Goal: Check status: Check status

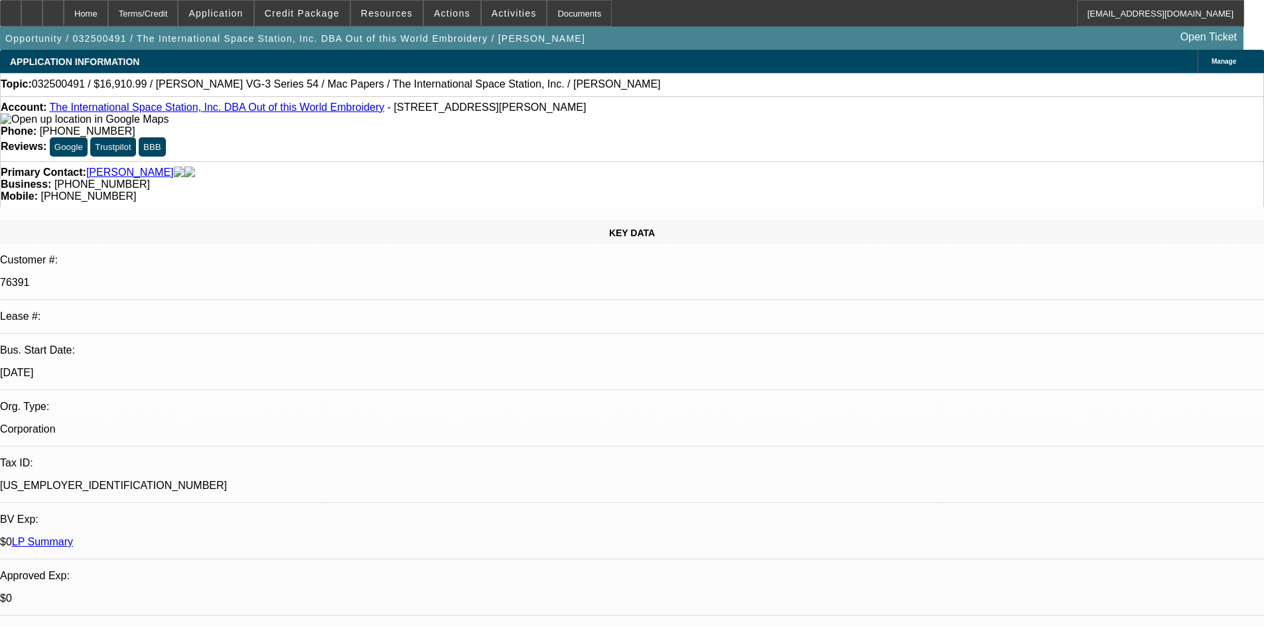
select select "0"
select select "6"
select select "0"
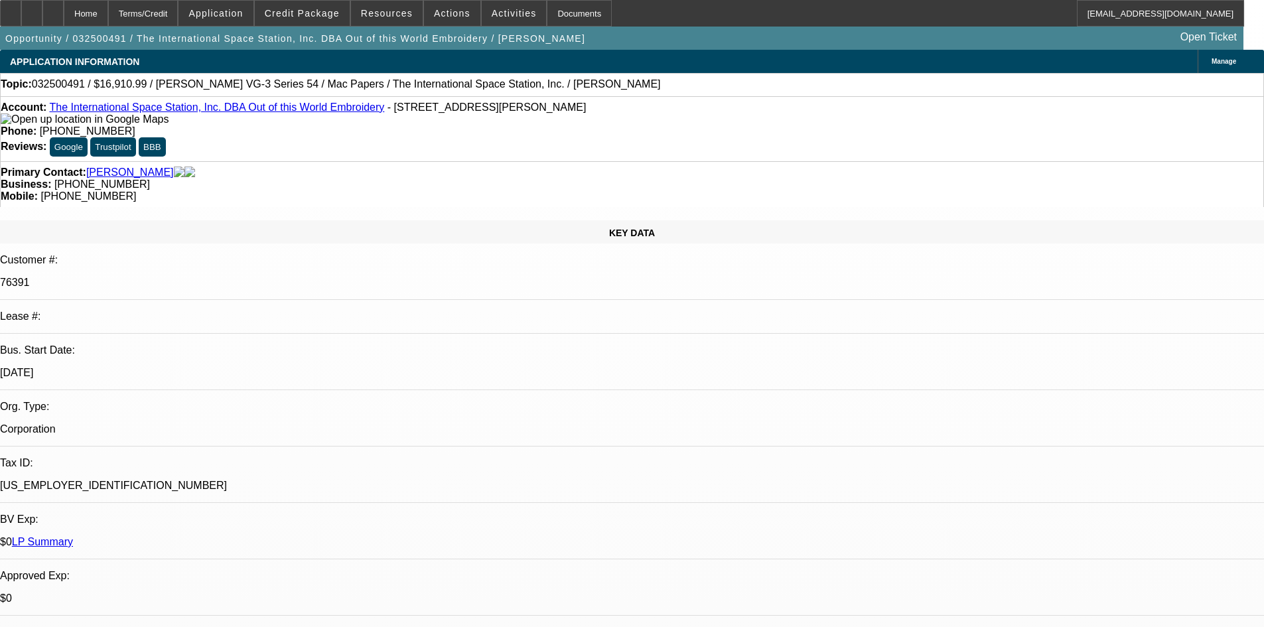
select select "0"
select select "6"
select select "0"
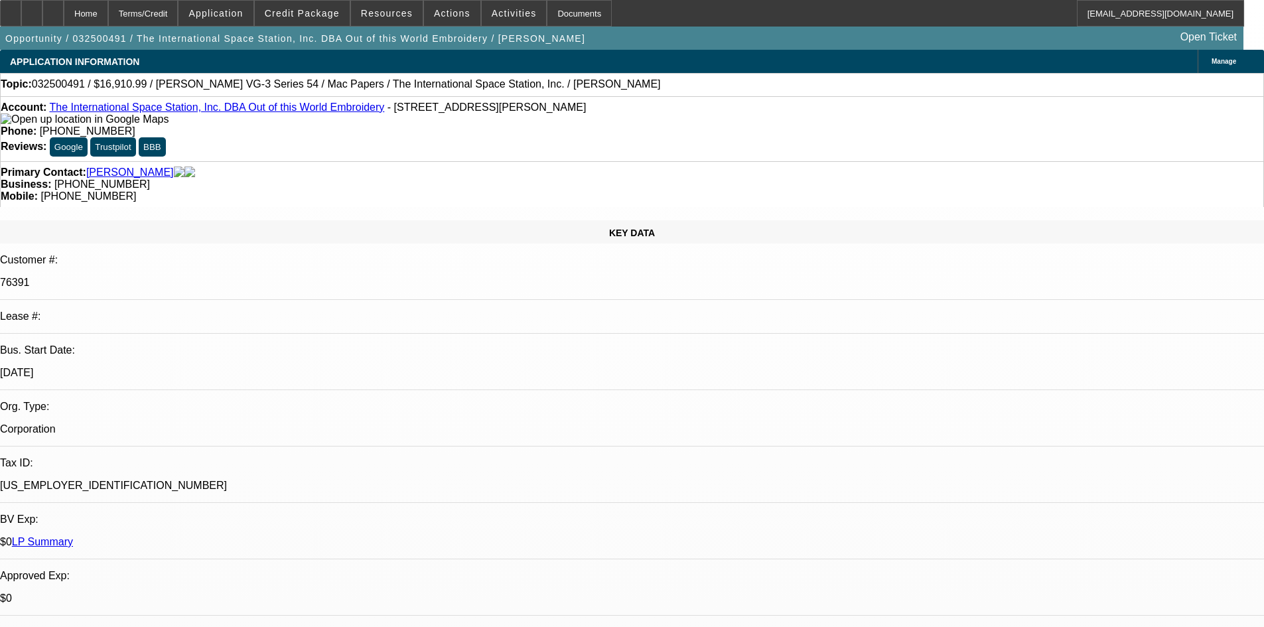
select select "2"
select select "0"
select select "6"
select select "0"
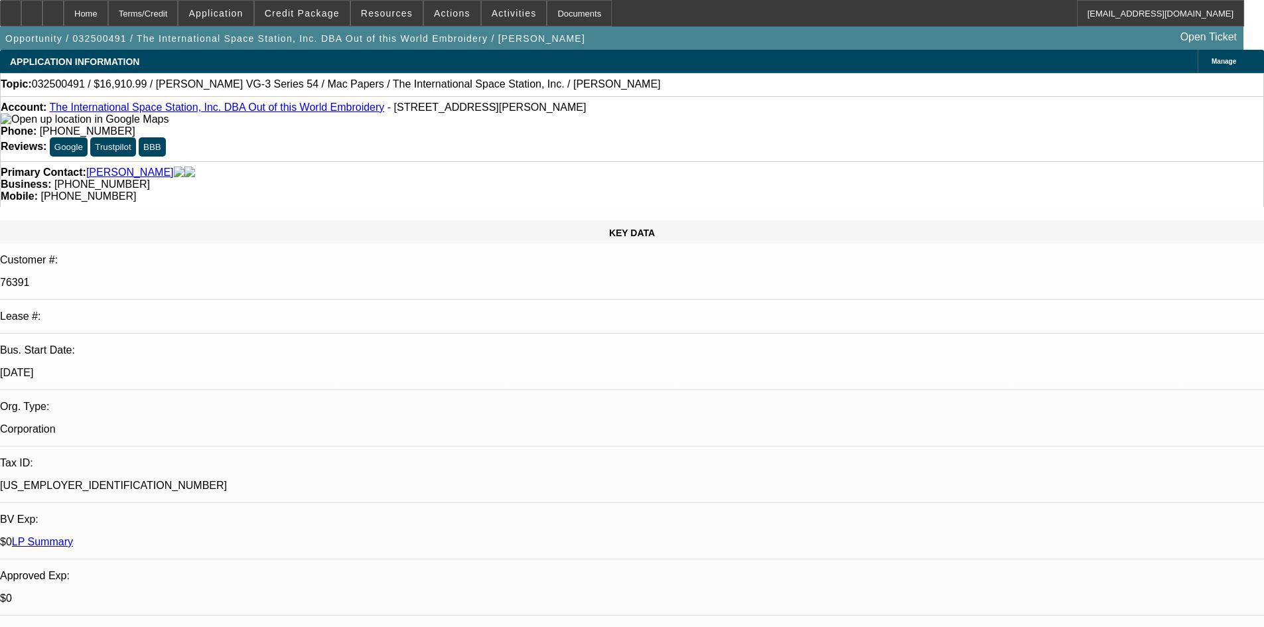
select select "2"
select select "0"
select select "6"
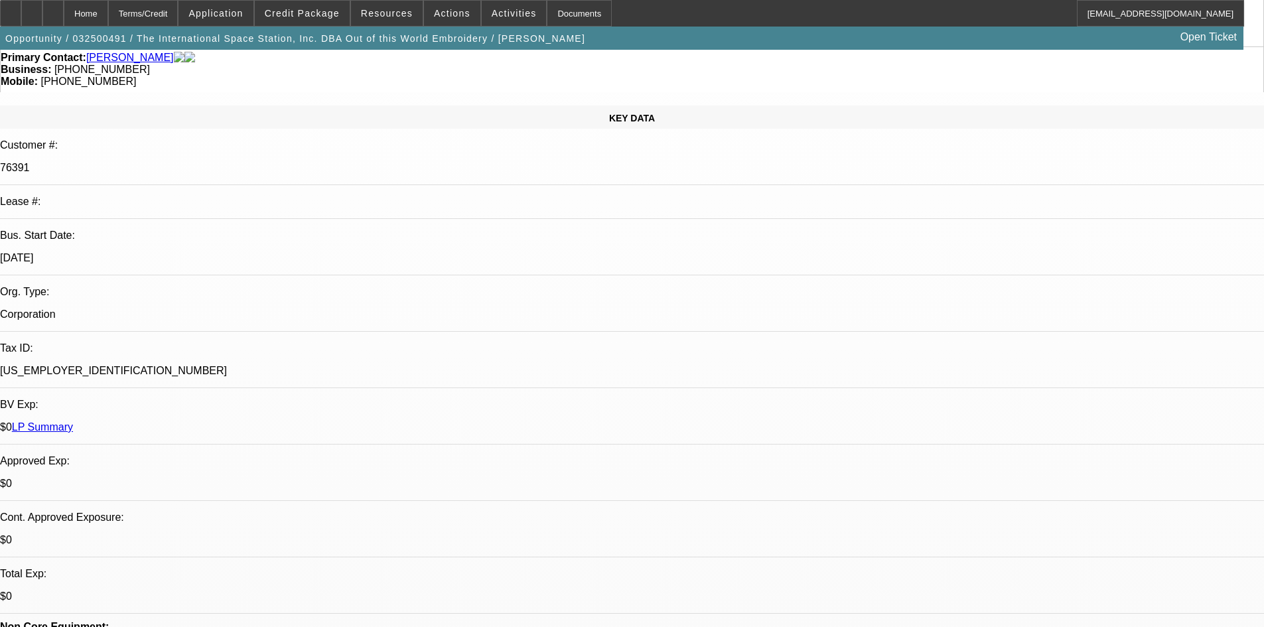
scroll to position [265, 0]
